Goal: Task Accomplishment & Management: Manage account settings

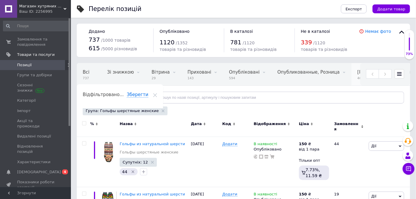
scroll to position [0, 90]
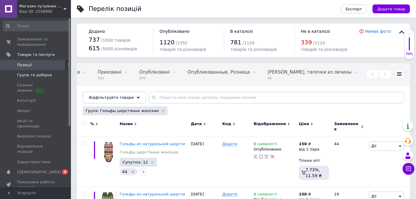
click at [29, 75] on span "Групи та добірки" at bounding box center [34, 74] width 35 height 5
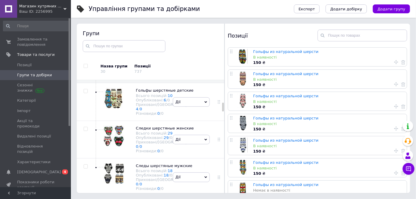
scroll to position [323, 0]
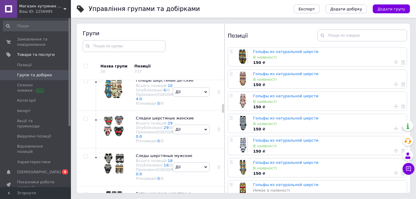
click at [96, 8] on icon at bounding box center [96, 7] width 3 height 3
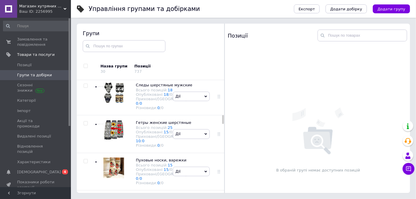
scroll to position [559, 0]
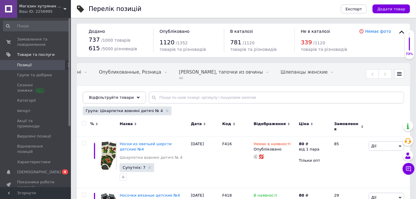
click at [85, 123] on input "checkbox" at bounding box center [84, 124] width 4 height 4
checkbox input "true"
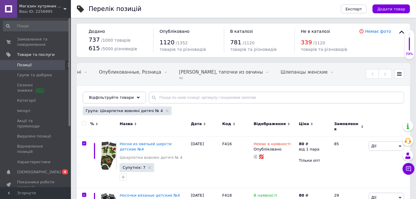
checkbox input "true"
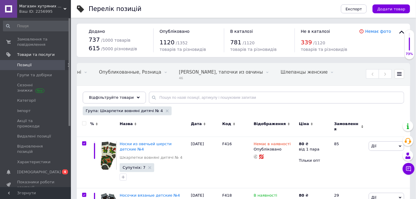
checkbox input "true"
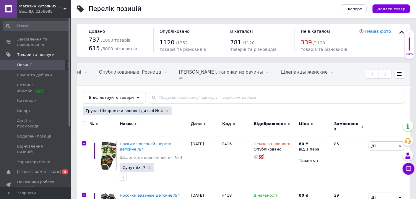
checkbox input "true"
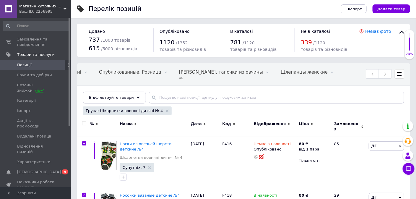
checkbox input "true"
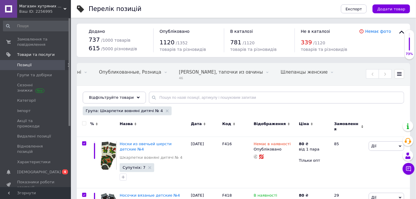
checkbox input "true"
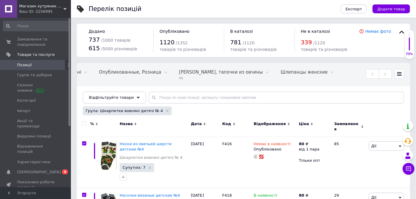
checkbox input "true"
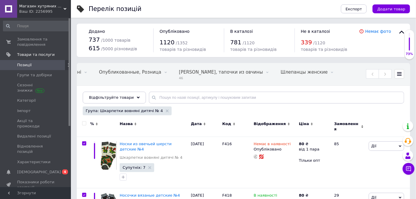
checkbox input "true"
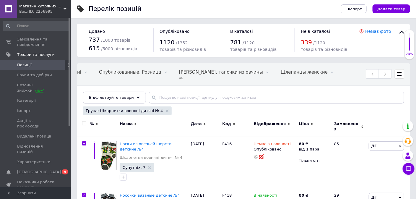
checkbox input "true"
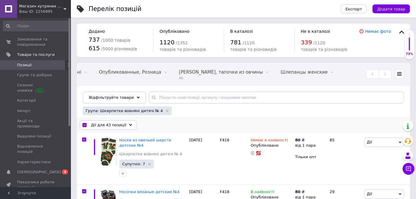
click at [86, 124] on input "checkbox" at bounding box center [85, 125] width 4 height 4
checkbox input "false"
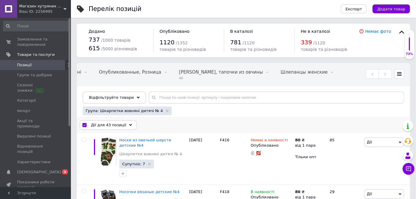
checkbox input "false"
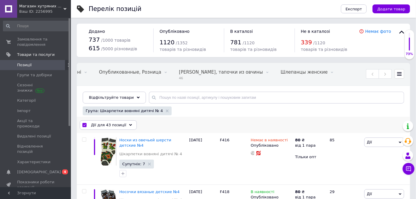
checkbox input "false"
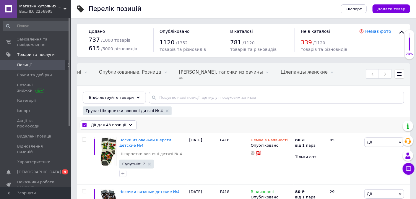
checkbox input "false"
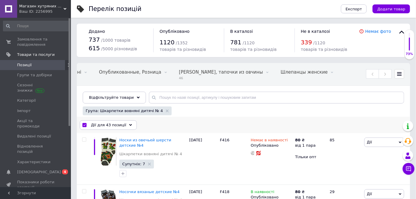
checkbox input "false"
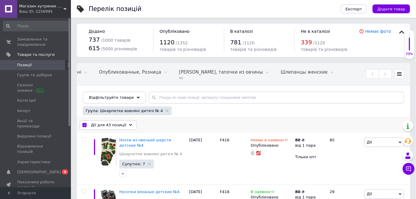
checkbox input "false"
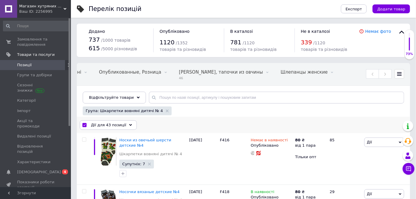
checkbox input "false"
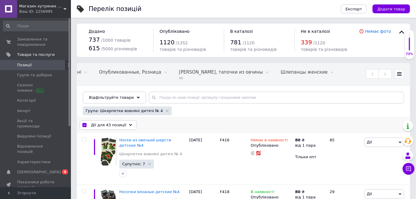
checkbox input "false"
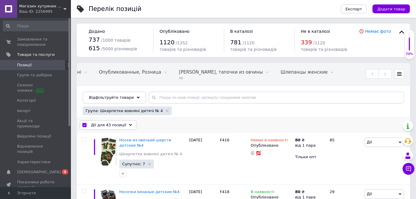
checkbox input "false"
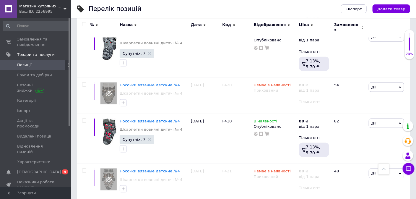
scroll to position [266, 0]
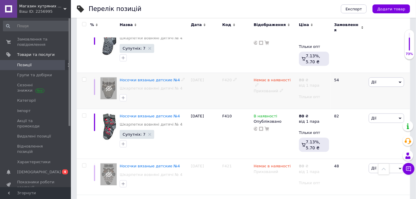
click at [85, 78] on input "checkbox" at bounding box center [84, 80] width 4 height 4
checkbox input "true"
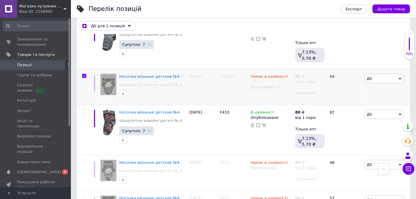
scroll to position [271, 0]
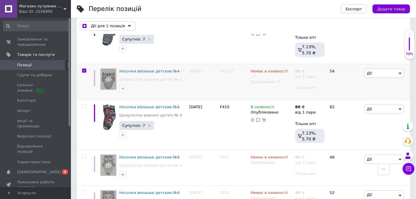
click at [378, 69] on span "Дії" at bounding box center [385, 73] width 40 height 9
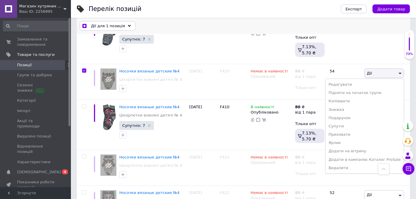
click at [115, 26] on span "Дії для 1 позиція" at bounding box center [108, 25] width 34 height 5
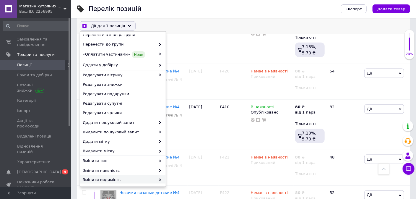
scroll to position [63, 0]
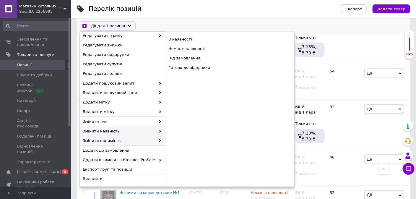
click at [153, 141] on span "Змінити видимість" at bounding box center [119, 140] width 73 height 5
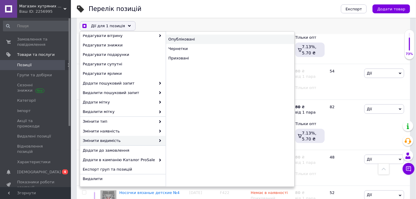
click at [183, 38] on div "Опубліковані" at bounding box center [230, 39] width 129 height 9
checkbox input "true"
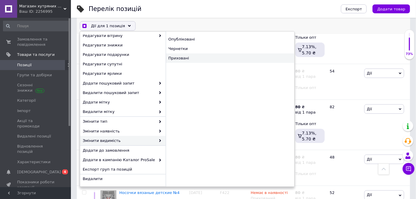
checkbox input "false"
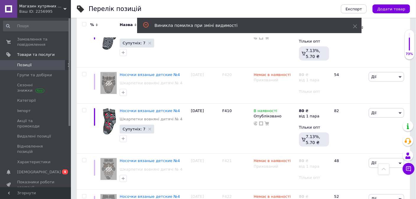
scroll to position [266, 0]
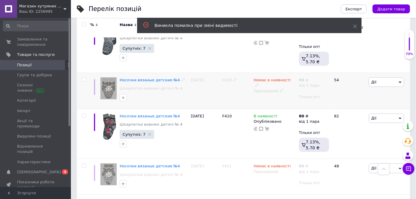
click at [259, 83] on icon at bounding box center [257, 85] width 4 height 4
click at [306, 80] on li "В наявності" at bounding box center [325, 84] width 56 height 8
click at [264, 94] on div "Немає в наявності Наявність В наявності Немає в наявності Під замовлення Готово…" at bounding box center [275, 91] width 45 height 36
click at [264, 93] on div "Немає в наявності Наявність В наявності Немає в наявності Під замовлення Готово…" at bounding box center [275, 91] width 45 height 36
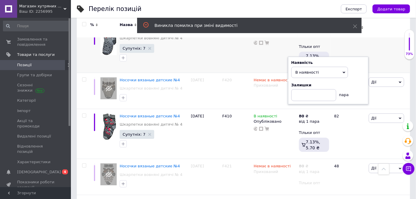
click at [246, 55] on div "F419" at bounding box center [236, 48] width 31 height 50
click at [266, 86] on div "Немає в наявності Наявність В наявності Немає в наявності Під замовлення Готово…" at bounding box center [275, 91] width 45 height 36
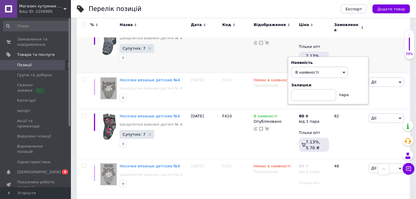
click at [381, 43] on div "[PERSON_NAME] Підняти на початок групи Копіювати Знижка Подарунок Супутні Прихо…" at bounding box center [389, 48] width 43 height 50
click at [256, 96] on div "Немає в наявності Наявність В наявності Немає в наявності Під замовлення Готово…" at bounding box center [275, 91] width 45 height 36
